Goal: Use online tool/utility

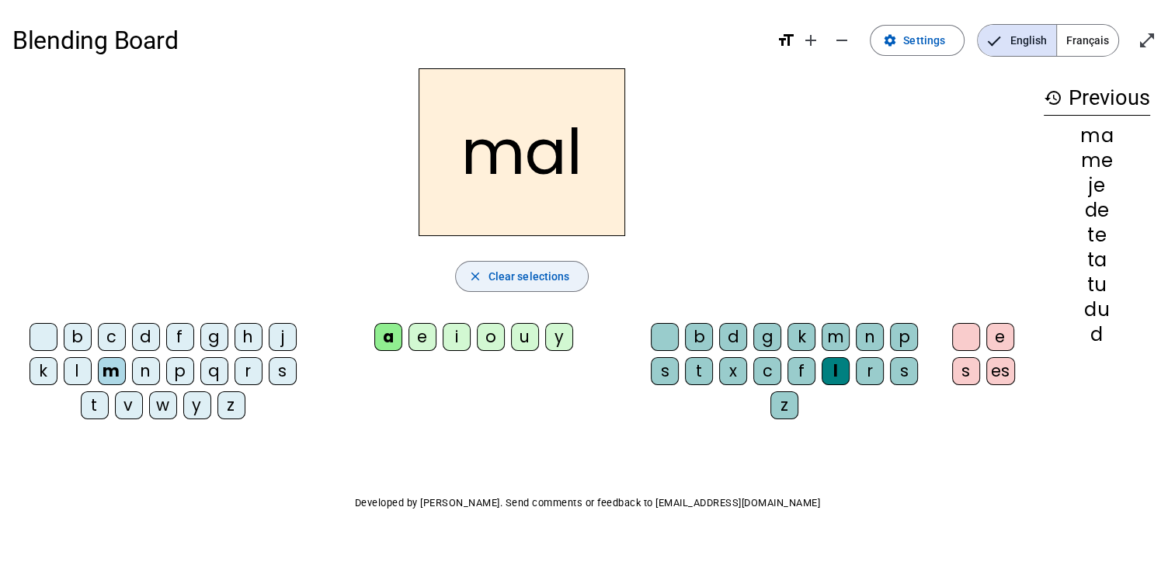
click at [526, 287] on span "button" at bounding box center [522, 276] width 133 height 37
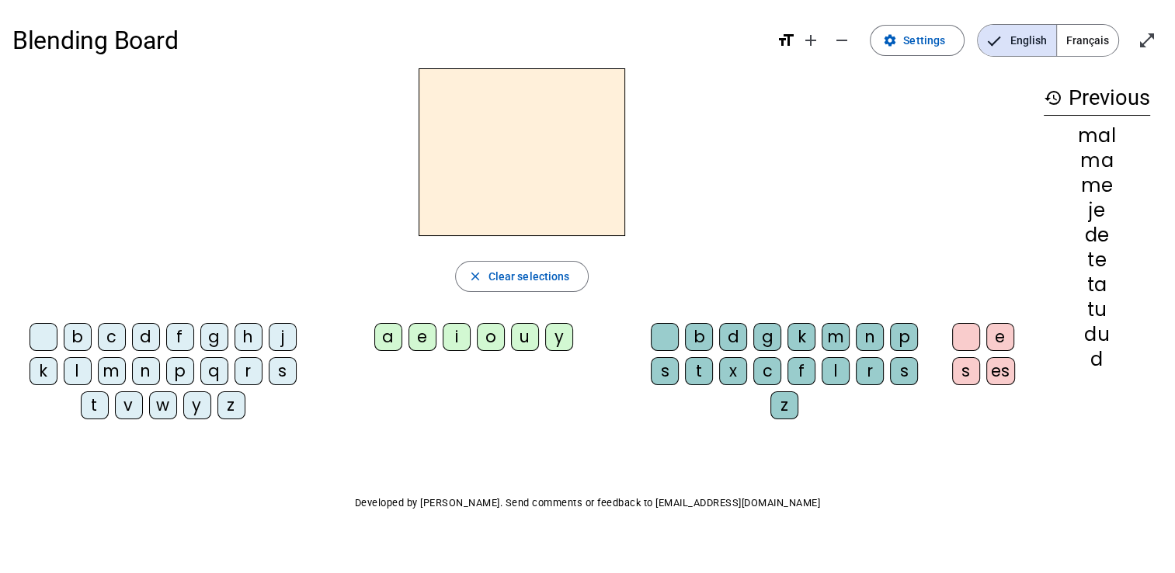
click at [59, 415] on div "b c d f g h j k l m n p q r s t v w y z" at bounding box center [166, 374] width 294 height 102
click at [78, 328] on div "b" at bounding box center [78, 337] width 28 height 28
click at [422, 344] on div "e" at bounding box center [422, 337] width 28 height 28
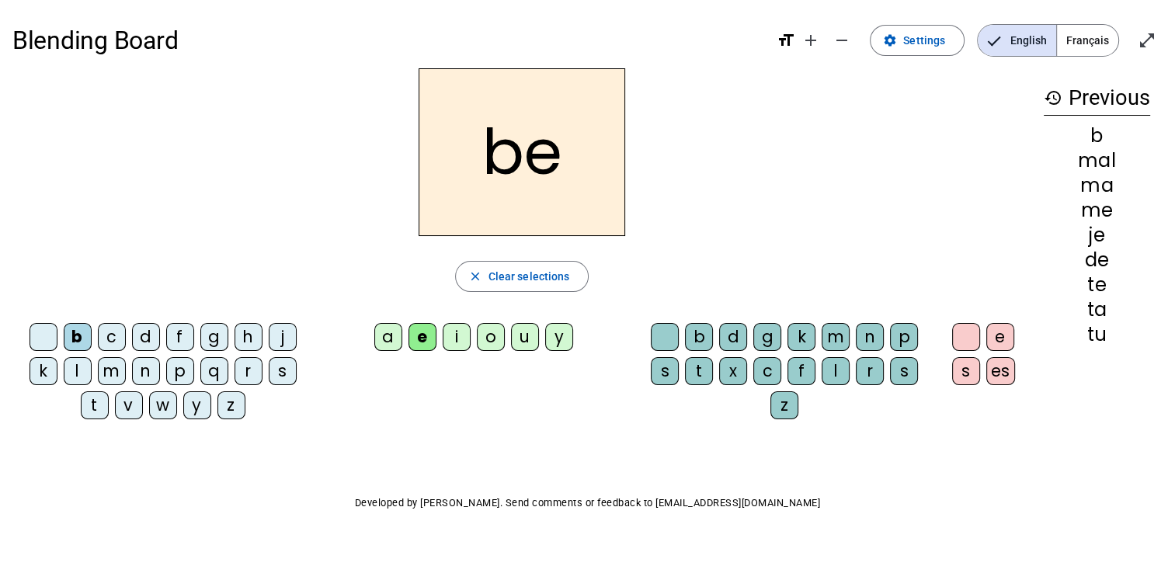
click at [769, 364] on div "c" at bounding box center [767, 371] width 28 height 28
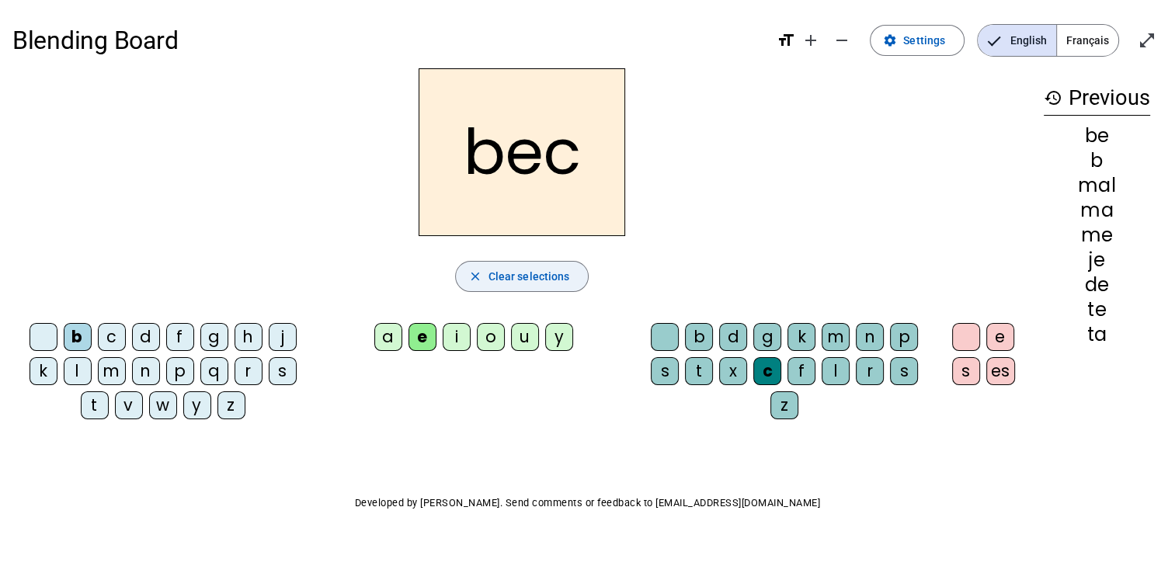
click at [513, 290] on span "button" at bounding box center [522, 276] width 133 height 37
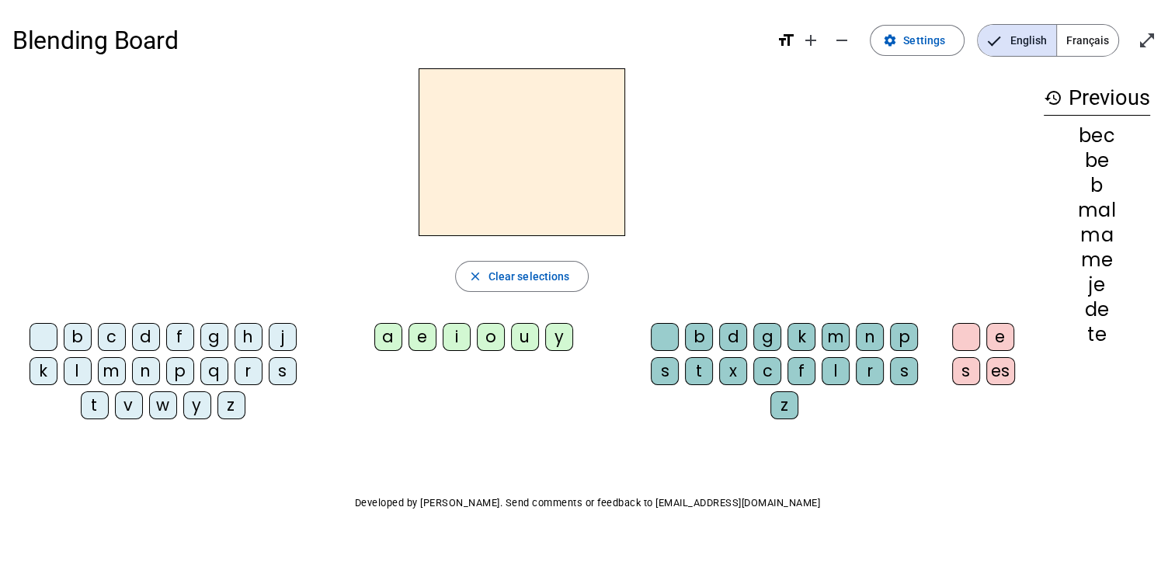
click at [113, 372] on div "m" at bounding box center [112, 371] width 28 height 28
click at [374, 335] on div "a e i o u y" at bounding box center [476, 340] width 303 height 34
click at [389, 342] on div "a" at bounding box center [388, 337] width 28 height 28
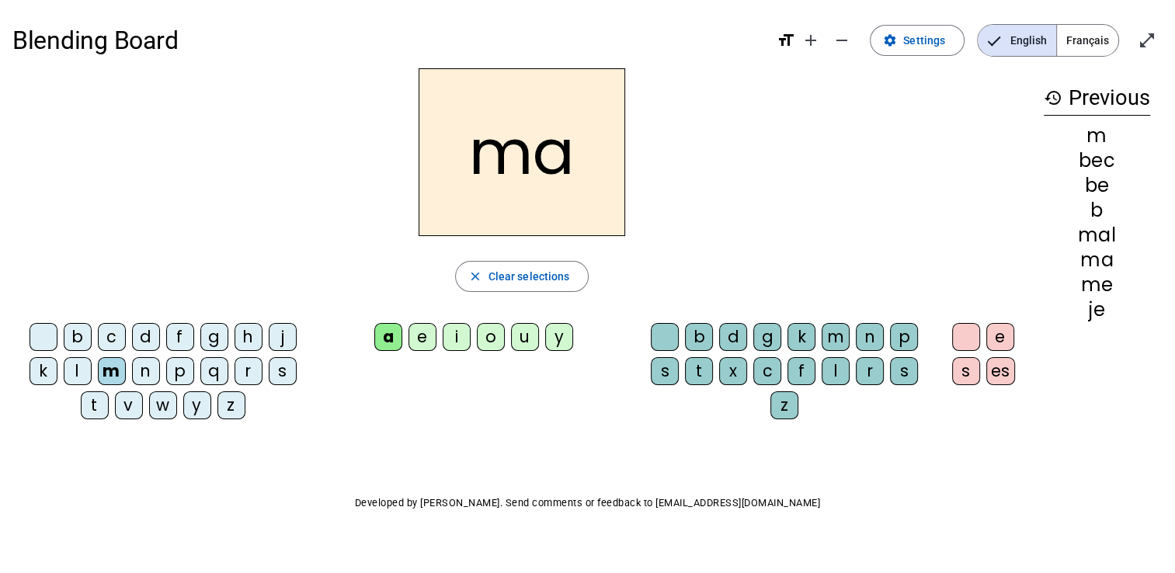
click at [840, 364] on div "l" at bounding box center [835, 371] width 28 height 28
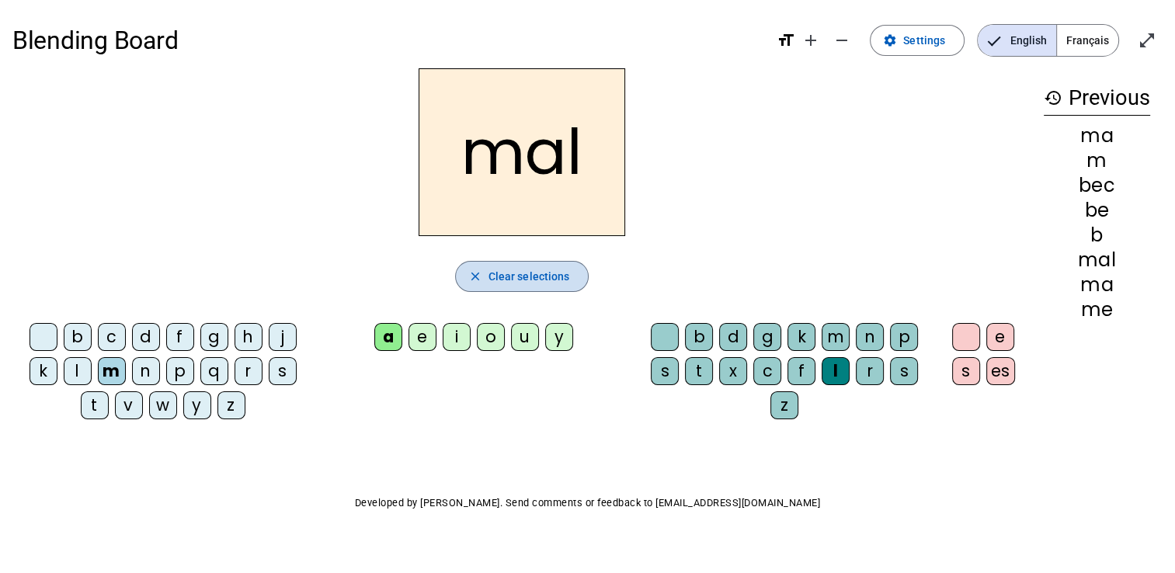
click at [537, 279] on span "Clear selections" at bounding box center [529, 276] width 82 height 19
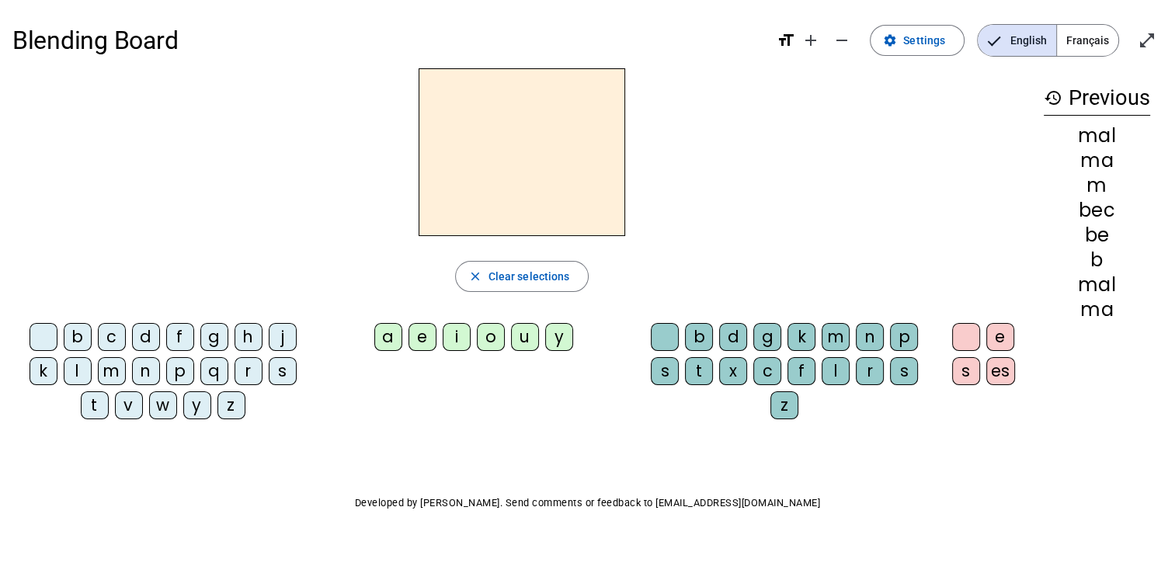
click at [71, 328] on div "b" at bounding box center [78, 337] width 28 height 28
click at [416, 334] on div "e" at bounding box center [422, 337] width 28 height 28
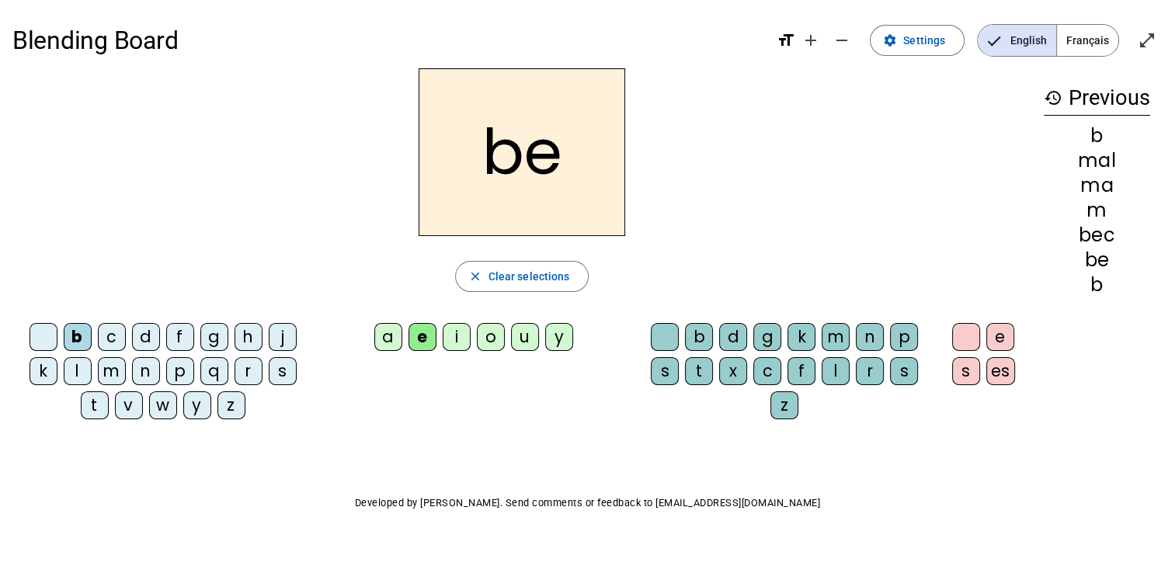
click at [761, 368] on div "c" at bounding box center [767, 371] width 28 height 28
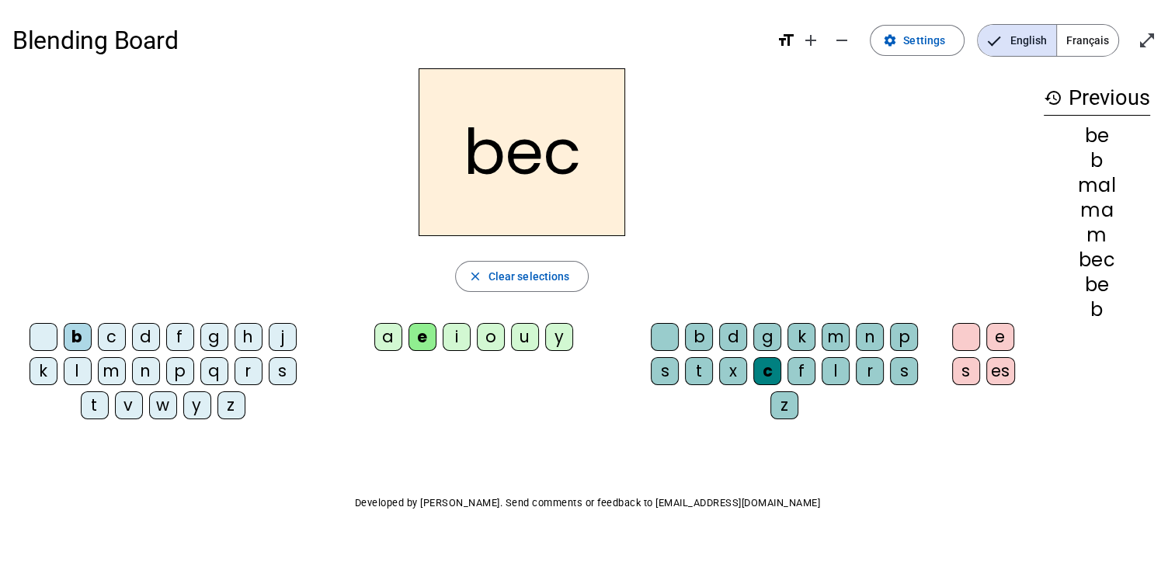
click at [116, 368] on div "m" at bounding box center [112, 371] width 28 height 28
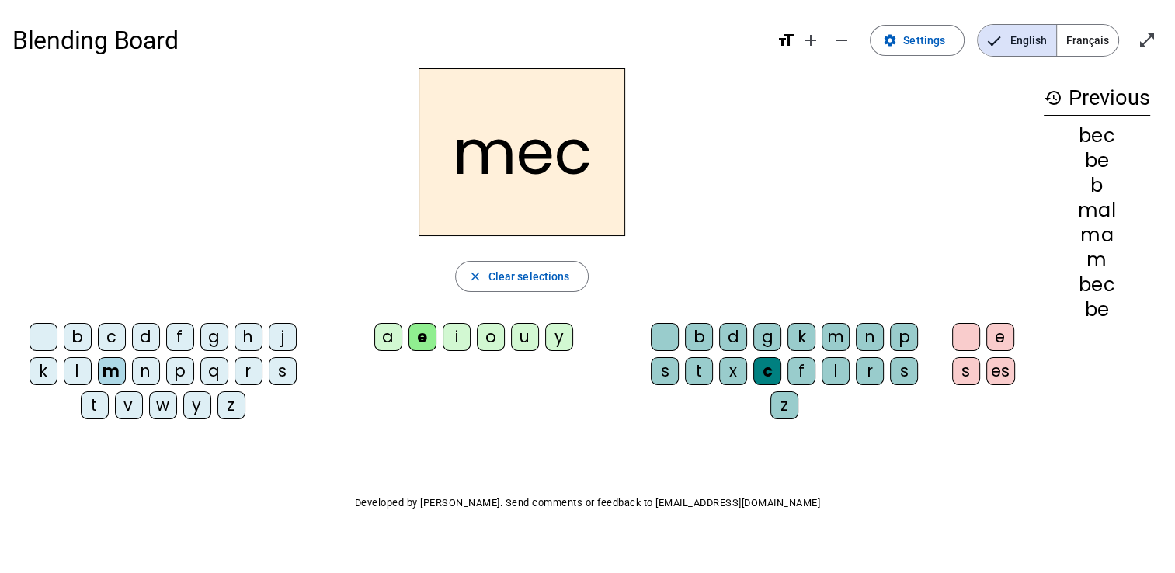
click at [1091, 26] on span "Français" at bounding box center [1087, 40] width 61 height 31
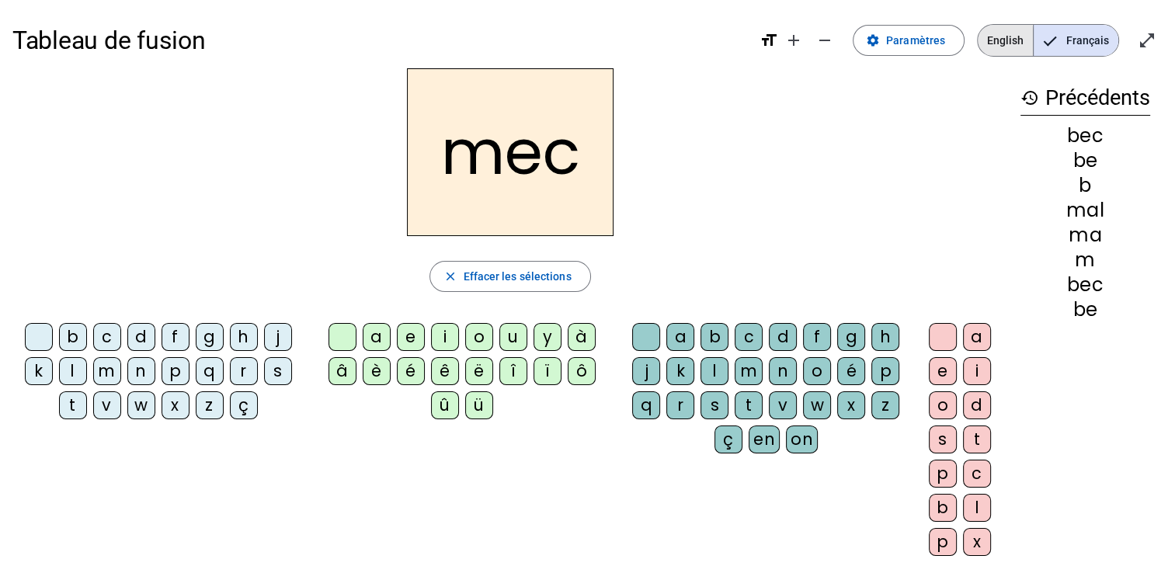
click at [987, 42] on span "English" at bounding box center [1004, 40] width 55 height 31
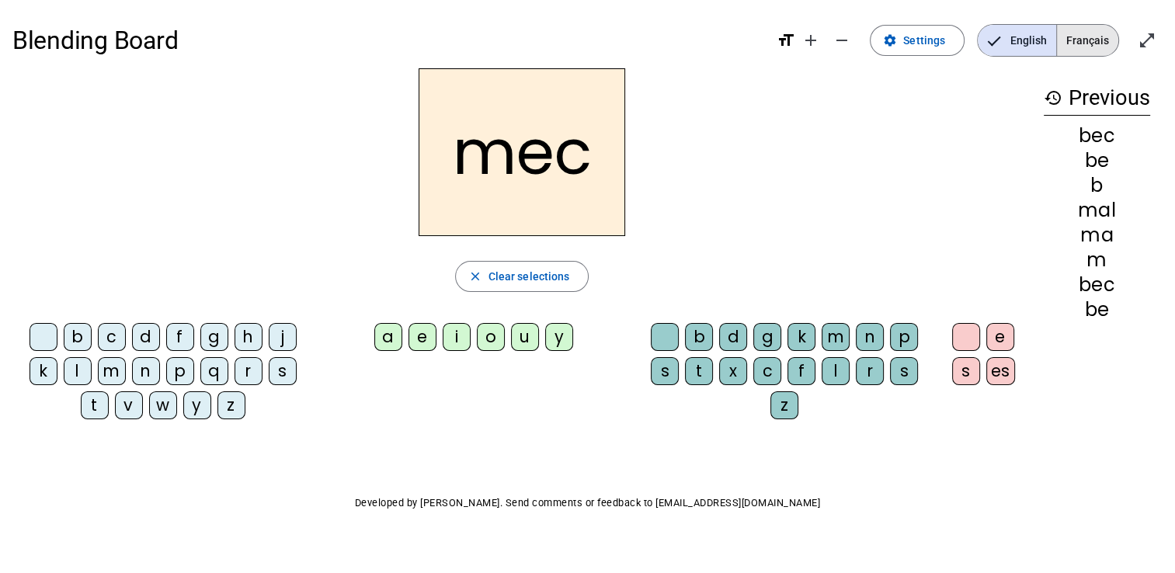
click at [1072, 36] on span "Français" at bounding box center [1087, 40] width 61 height 31
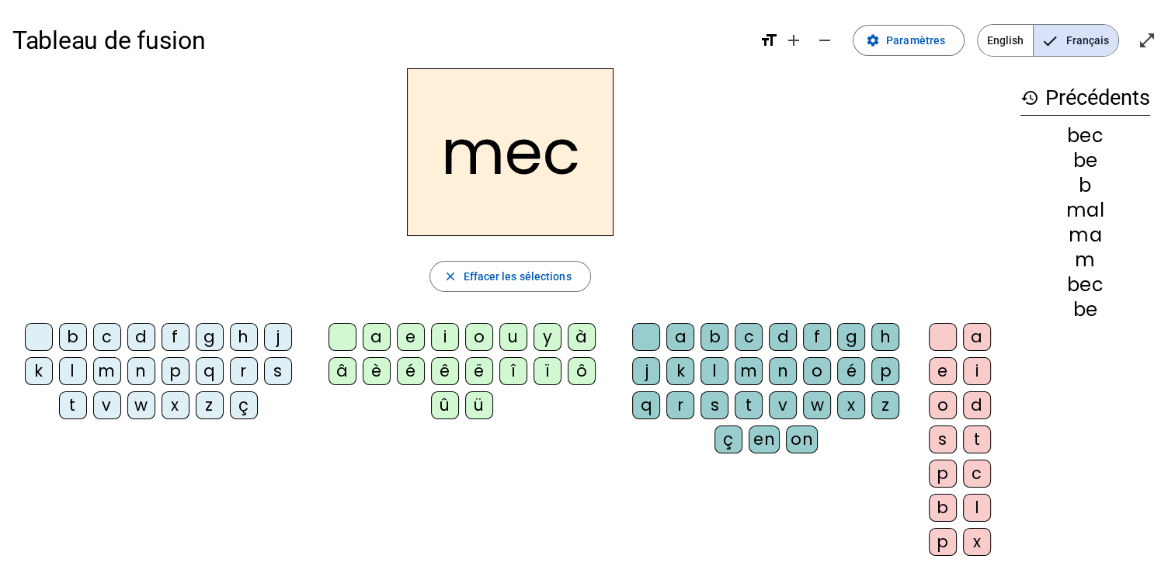
click at [996, 41] on span "English" at bounding box center [1004, 40] width 55 height 31
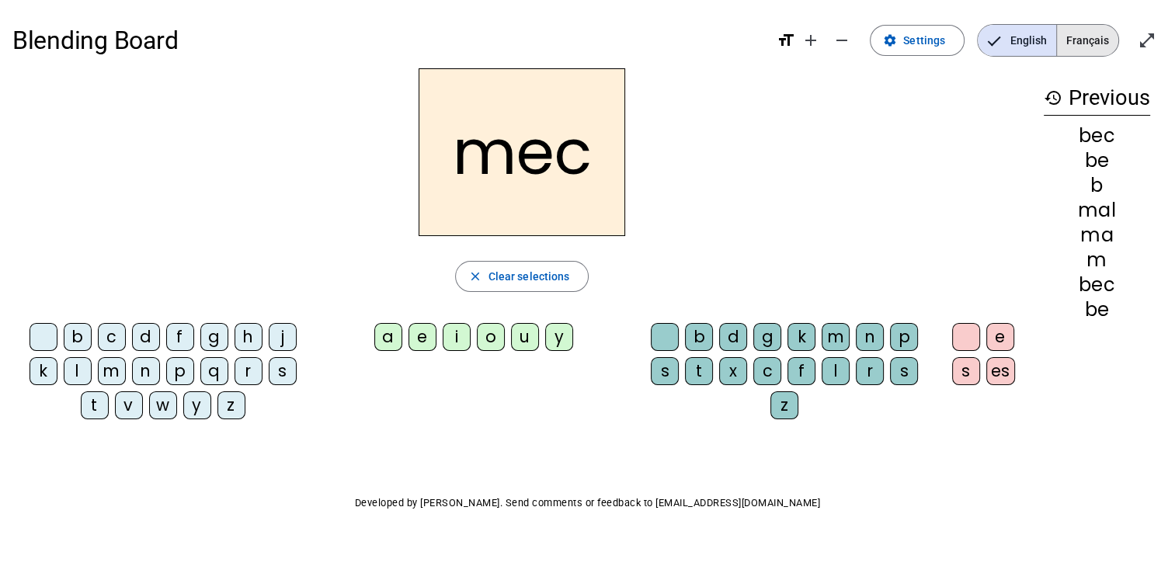
click at [1077, 36] on span "Français" at bounding box center [1087, 40] width 61 height 31
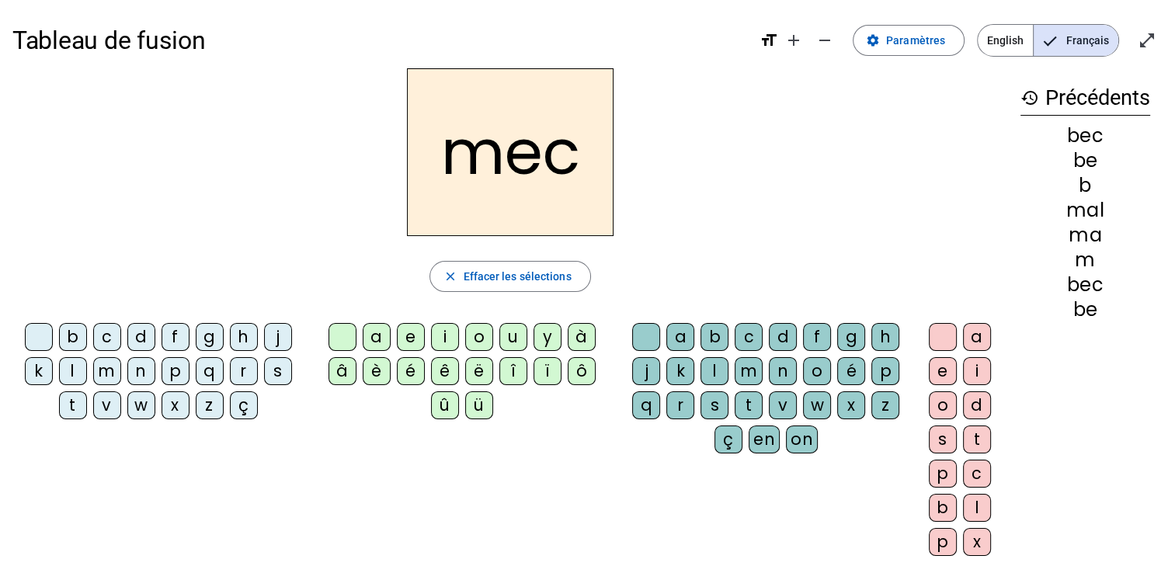
click at [273, 366] on div "s" at bounding box center [278, 371] width 28 height 28
click at [373, 336] on div "a" at bounding box center [377, 337] width 28 height 28
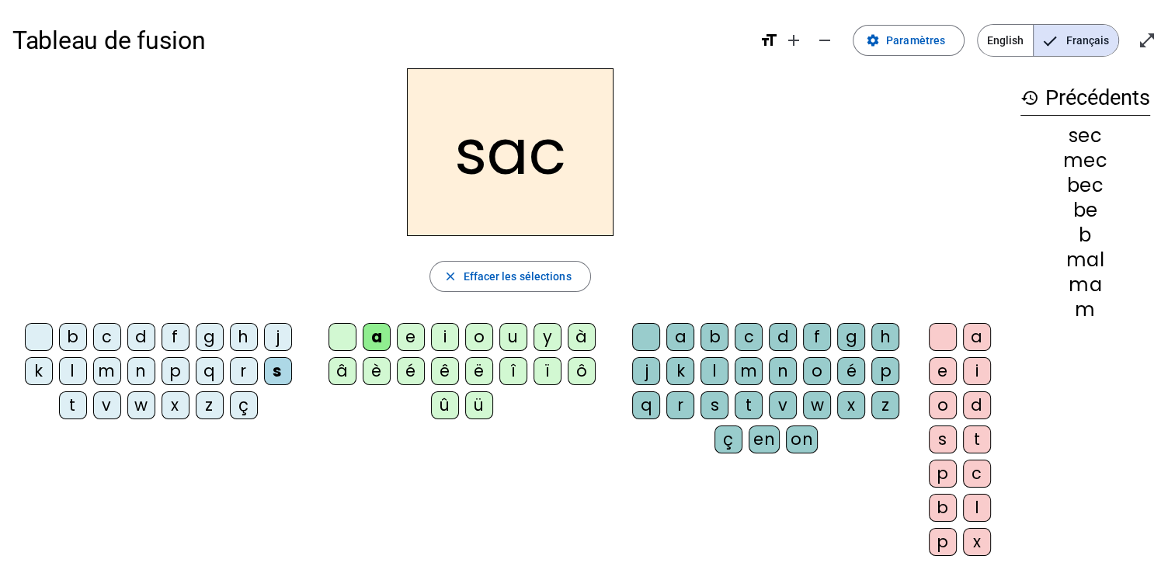
click at [939, 335] on div at bounding box center [943, 337] width 28 height 28
click at [646, 334] on div at bounding box center [646, 337] width 28 height 28
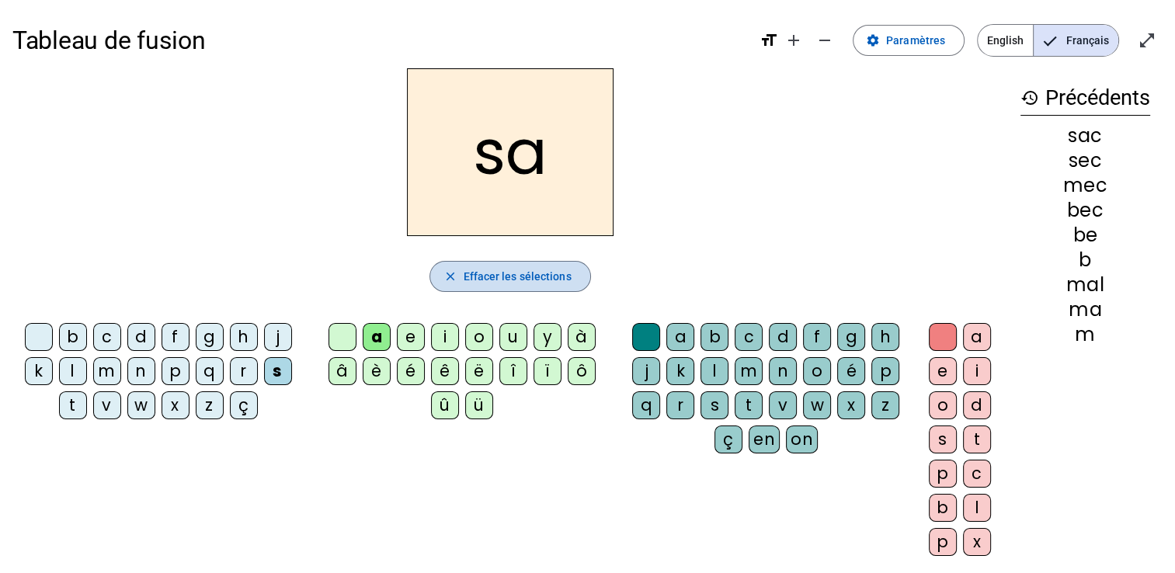
click at [463, 269] on span "Effacer les sélections" at bounding box center [517, 276] width 108 height 19
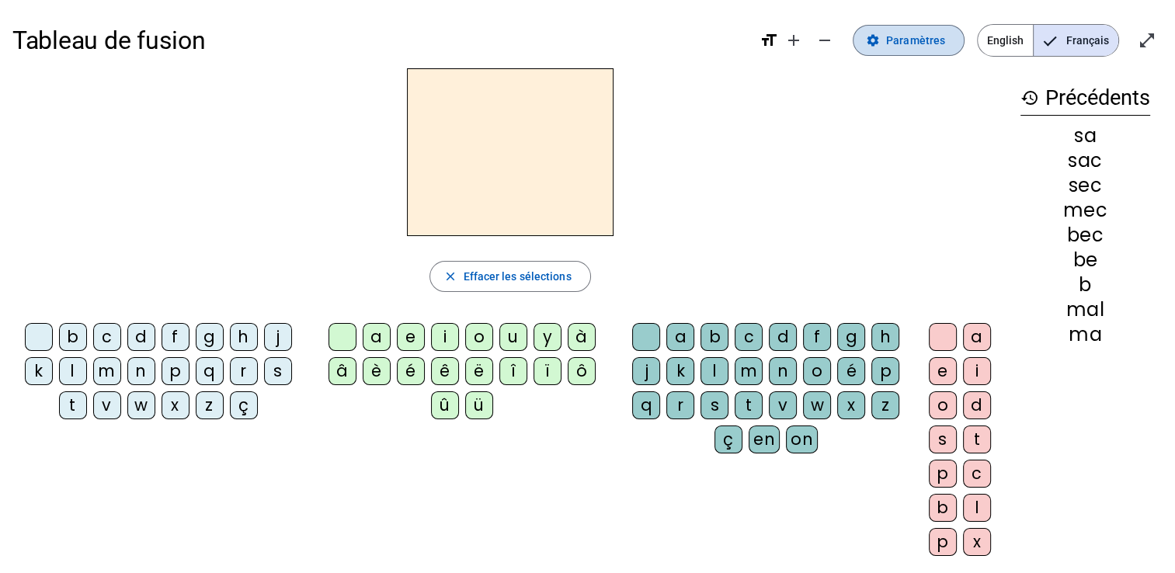
drag, startPoint x: 929, startPoint y: 47, endPoint x: 937, endPoint y: 39, distance: 12.1
click at [937, 39] on span "Paramètres" at bounding box center [915, 40] width 59 height 19
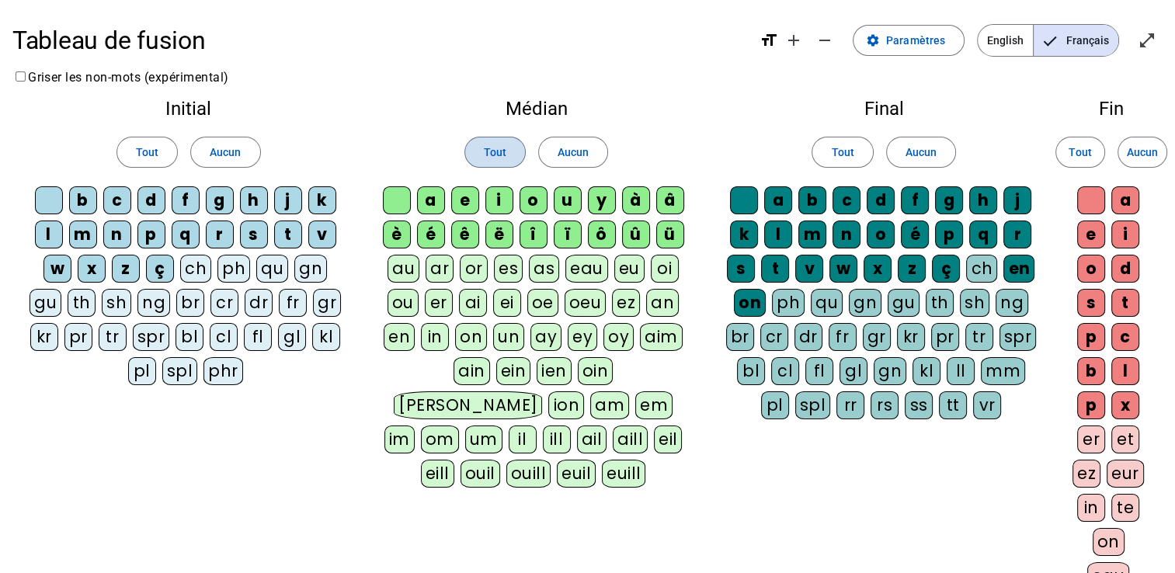
click at [492, 143] on span "Tout" at bounding box center [495, 152] width 23 height 19
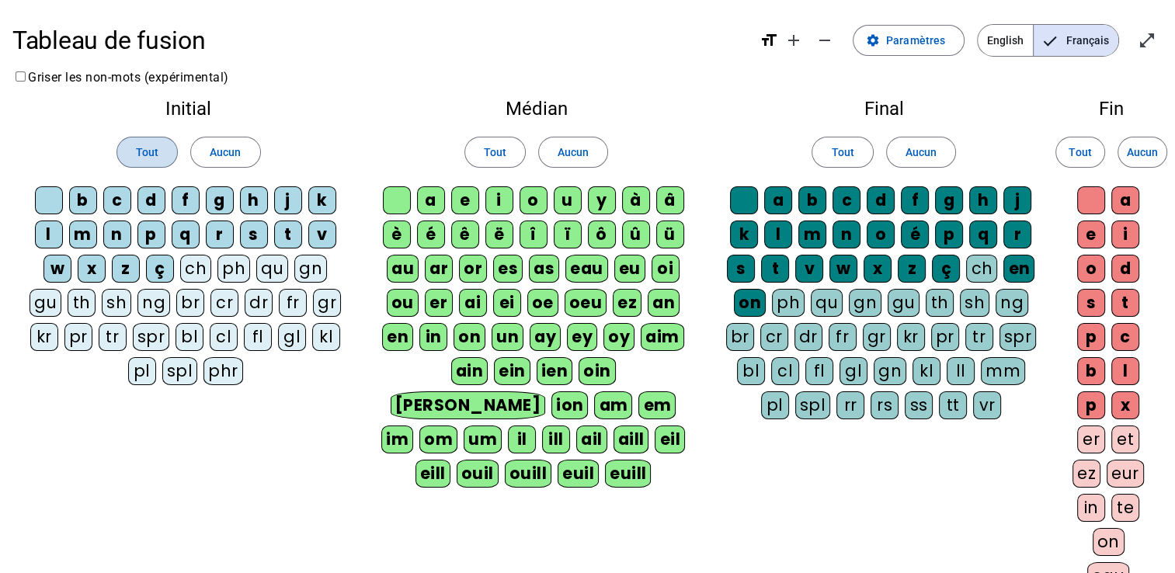
click at [157, 159] on span "Tout" at bounding box center [147, 152] width 23 height 19
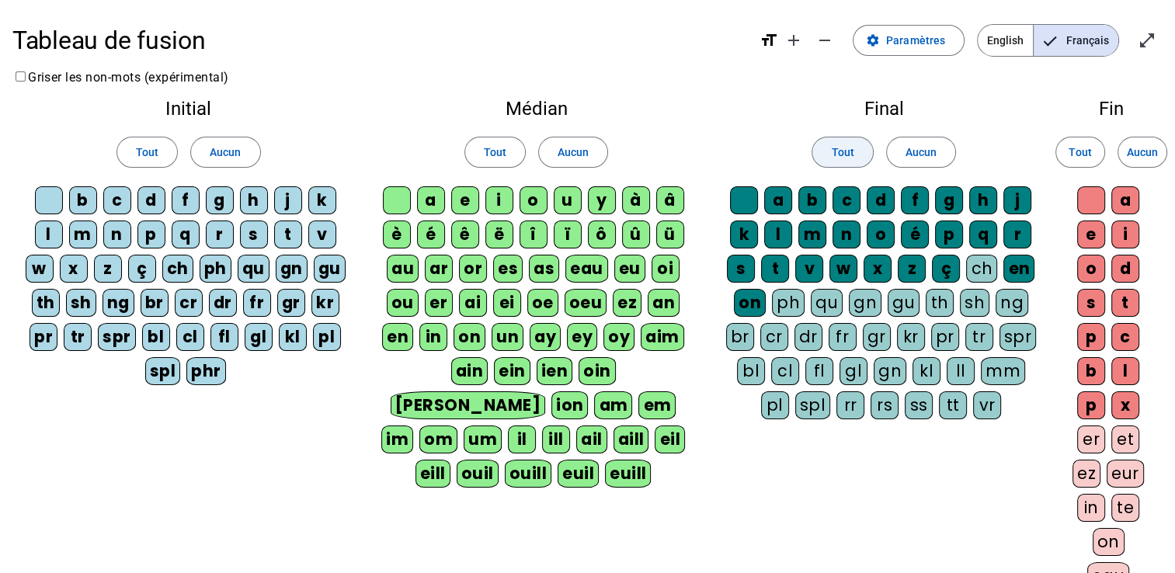
click at [828, 148] on span at bounding box center [842, 152] width 60 height 37
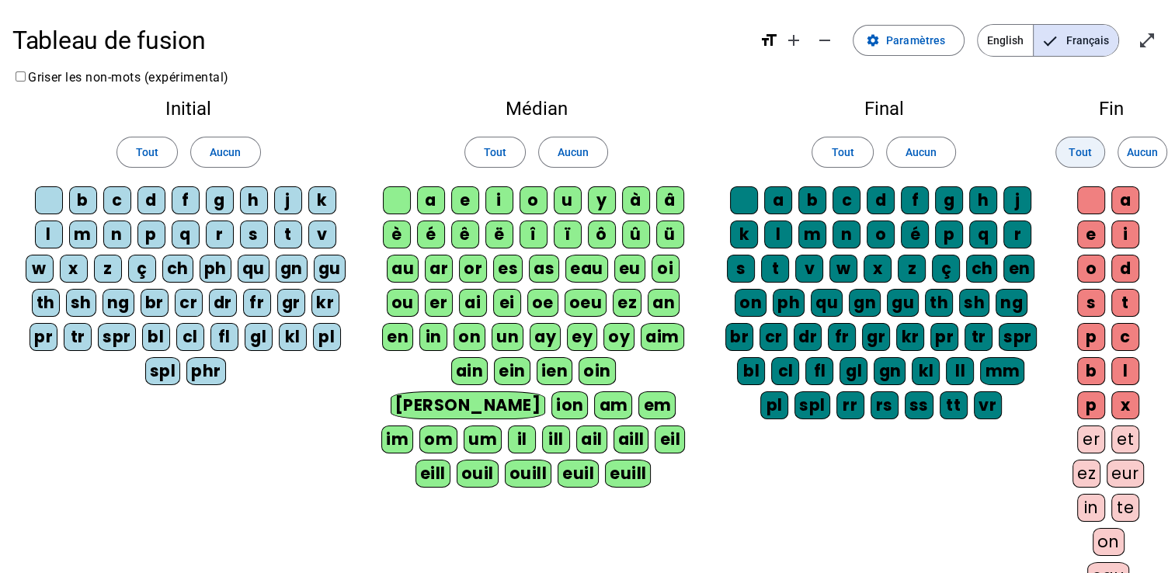
click at [1092, 151] on span at bounding box center [1080, 152] width 48 height 37
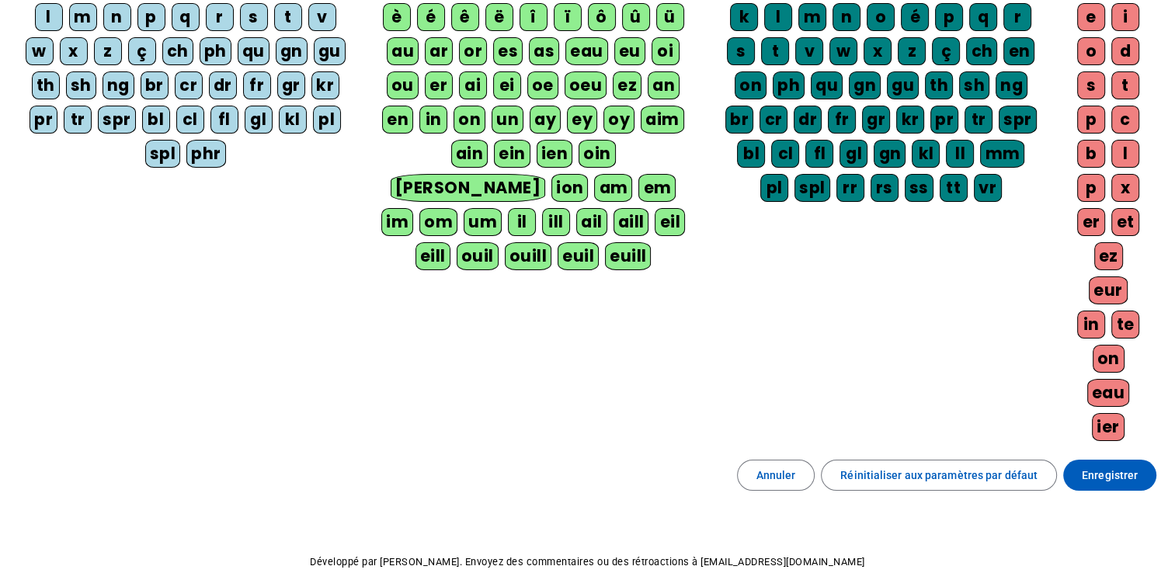
scroll to position [293, 0]
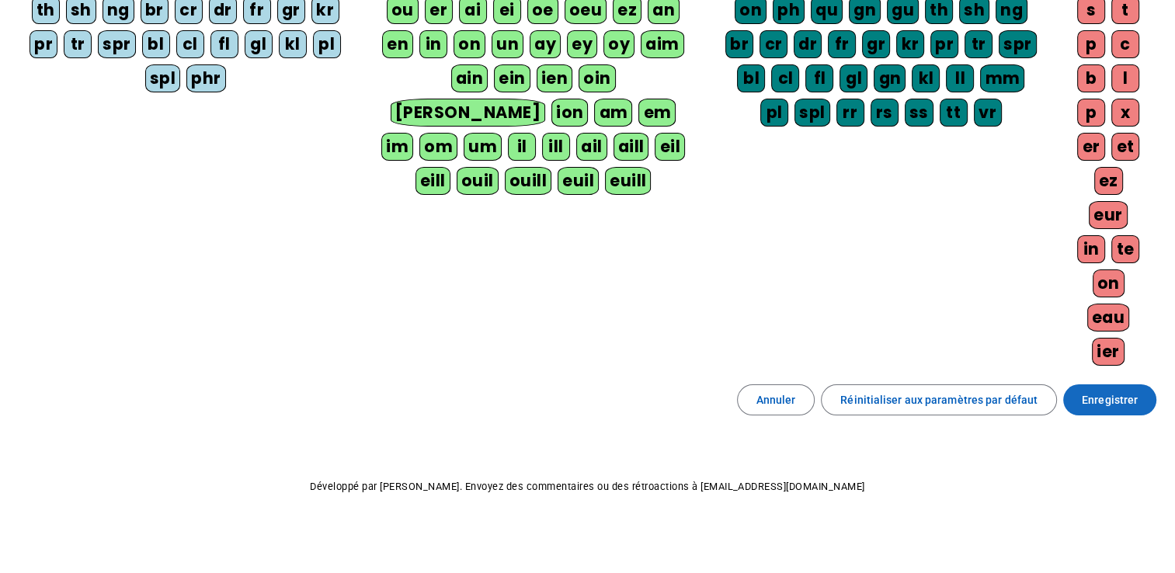
click at [1099, 395] on span "Enregistrer" at bounding box center [1109, 400] width 56 height 19
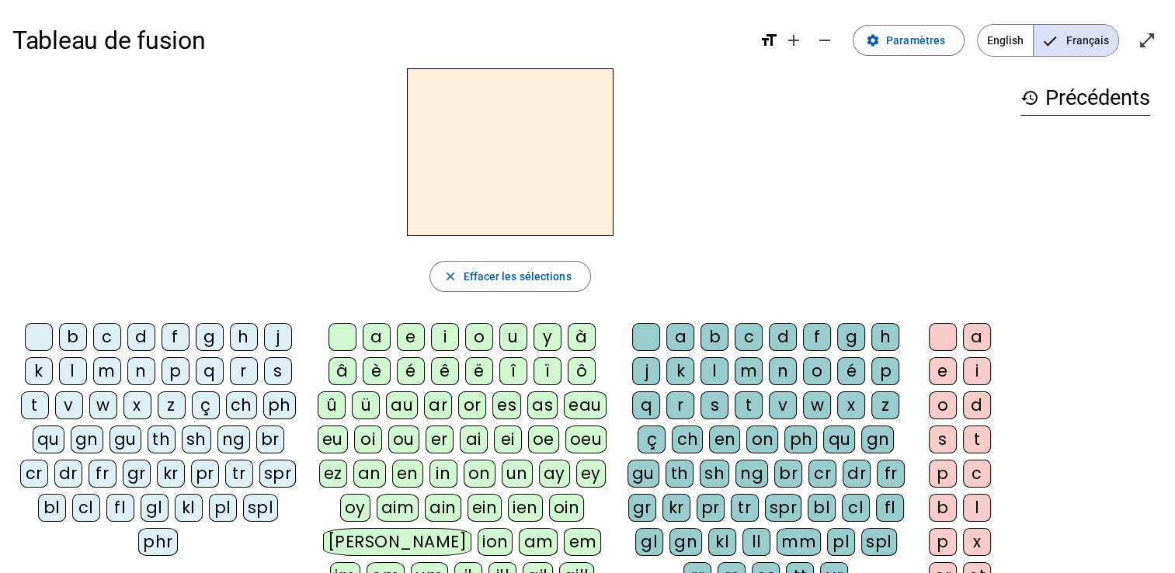
click at [441, 209] on h2 at bounding box center [510, 152] width 207 height 168
click at [800, 53] on span "Augmenter la taille de la police" at bounding box center [793, 40] width 37 height 37
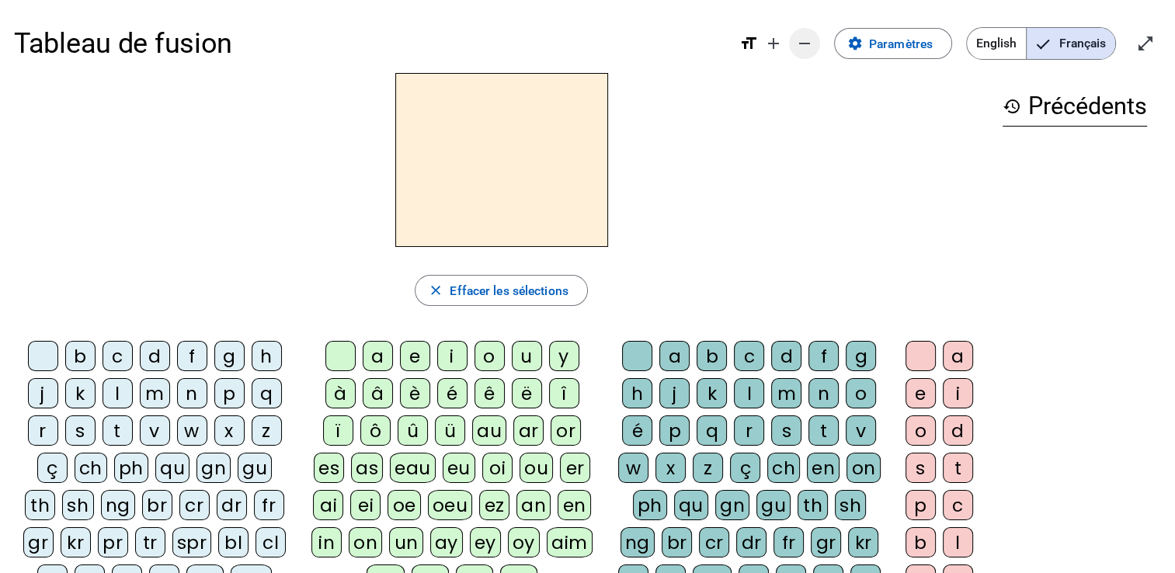
click at [800, 50] on mat-icon "remove" at bounding box center [804, 43] width 19 height 19
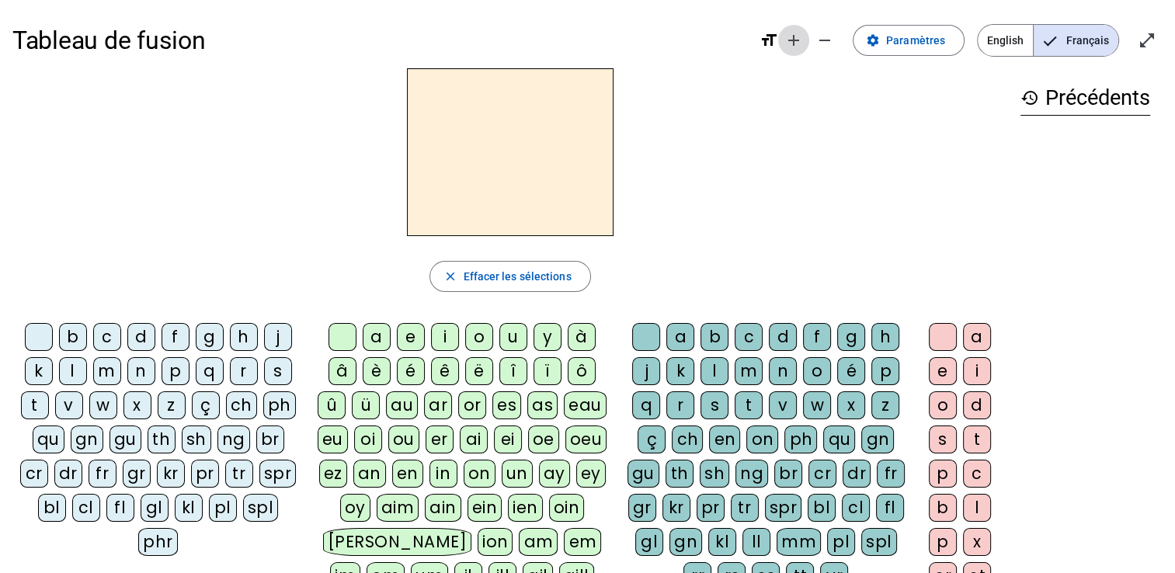
click at [800, 50] on span "Augmenter la taille de la police" at bounding box center [793, 40] width 37 height 37
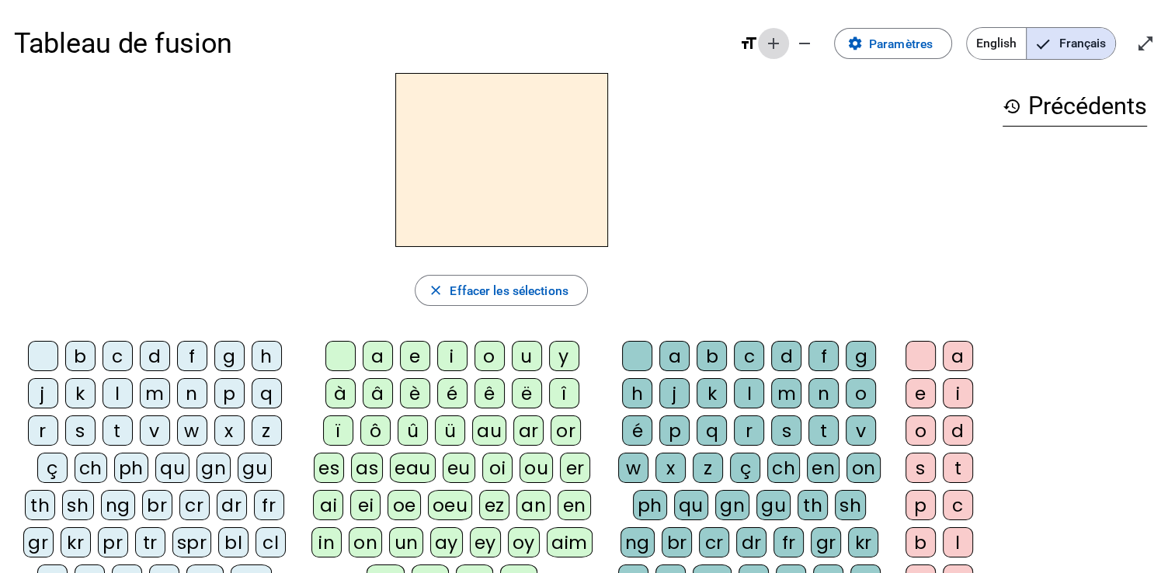
click at [773, 46] on mat-icon "add" at bounding box center [773, 43] width 19 height 19
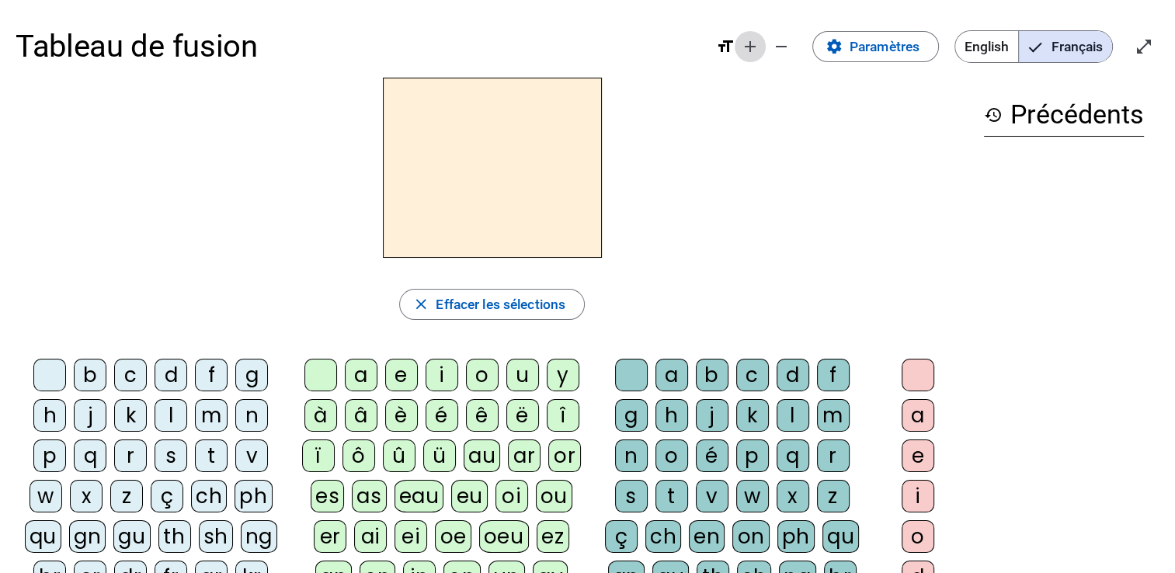
click at [751, 41] on mat-icon "add" at bounding box center [750, 46] width 19 height 19
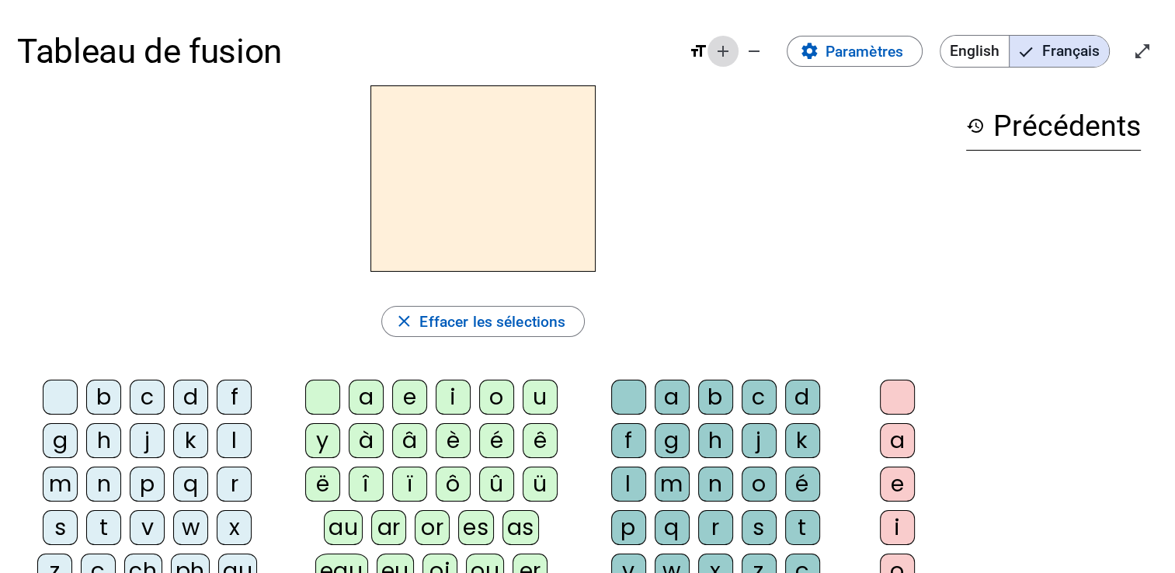
click at [723, 45] on mat-icon "add" at bounding box center [722, 51] width 19 height 19
